Goal: Task Accomplishment & Management: Manage account settings

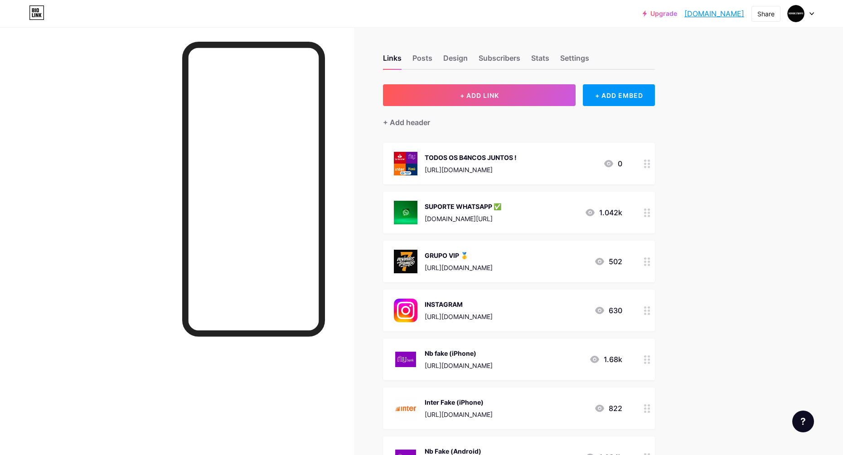
click at [643, 162] on div at bounding box center [646, 164] width 15 height 42
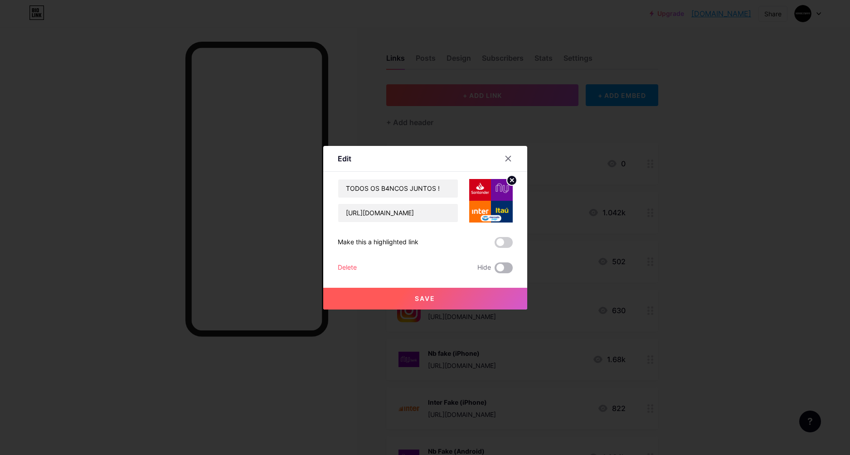
click at [498, 265] on span at bounding box center [503, 267] width 18 height 11
click at [494, 270] on input "checkbox" at bounding box center [494, 270] width 0 height 0
click at [354, 268] on div "Delete" at bounding box center [347, 267] width 19 height 11
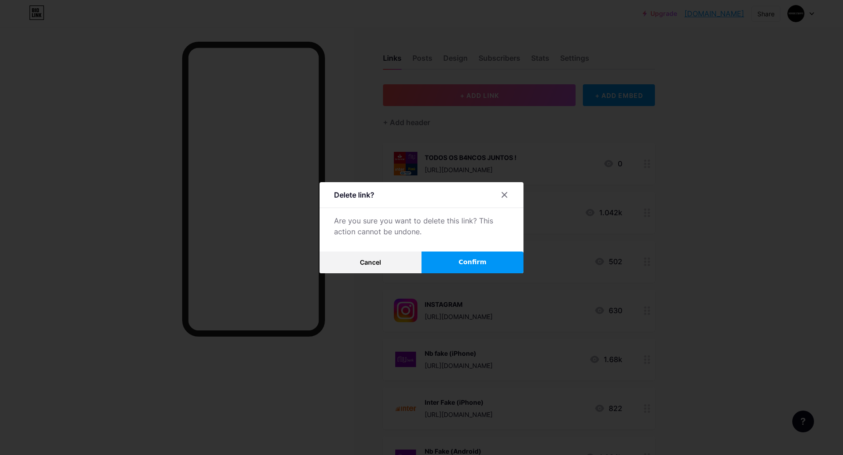
click at [456, 265] on button "Confirm" at bounding box center [472, 262] width 102 height 22
